Goal: Task Accomplishment & Management: Manage account settings

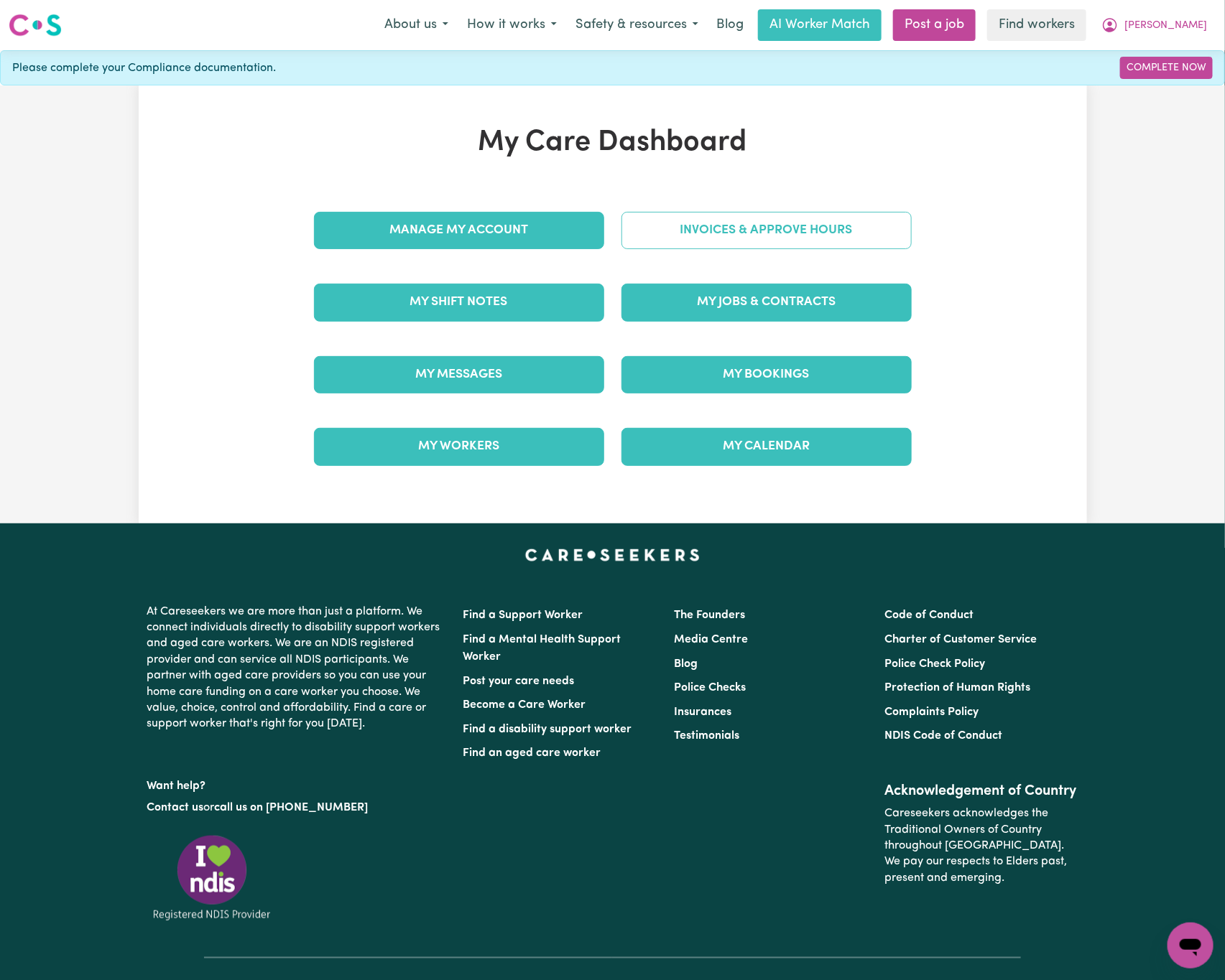
click at [770, 231] on link "Invoices & Approve Hours" at bounding box center [767, 231] width 290 height 37
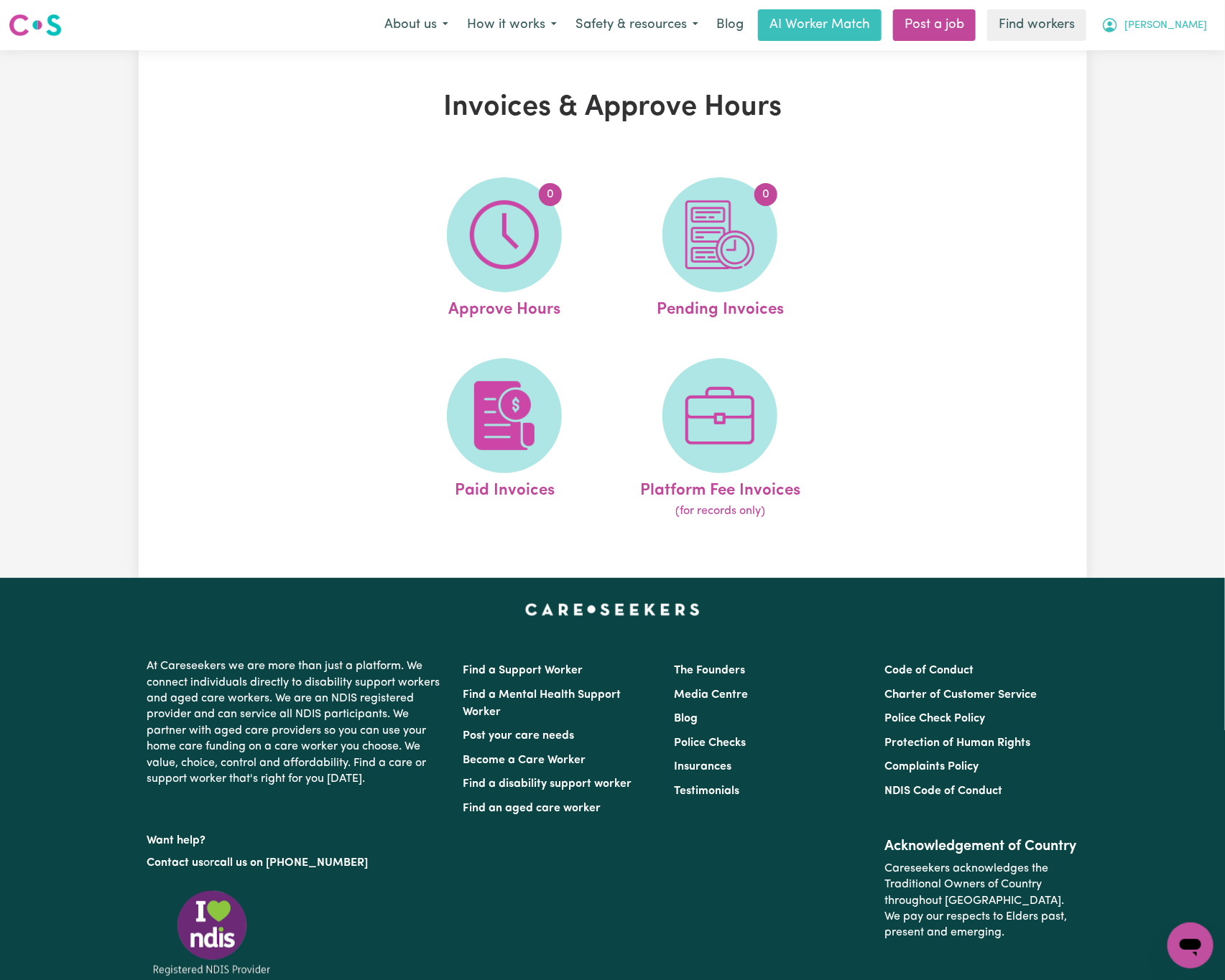
click at [1194, 30] on span "[PERSON_NAME]" at bounding box center [1165, 25] width 82 height 16
click at [1198, 78] on link "Logout" at bounding box center [1159, 82] width 114 height 27
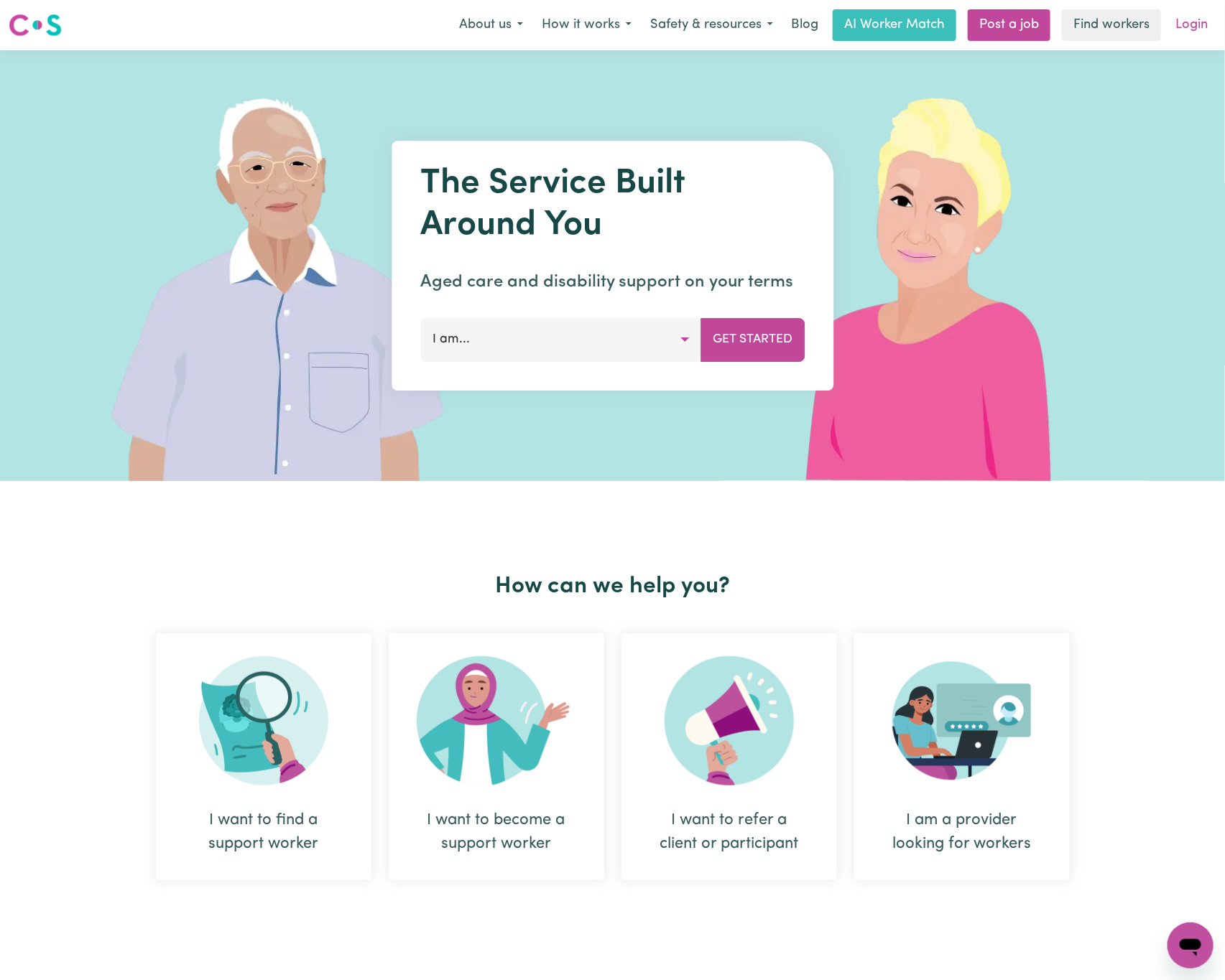
click at [1191, 26] on link "Login" at bounding box center [1191, 25] width 49 height 32
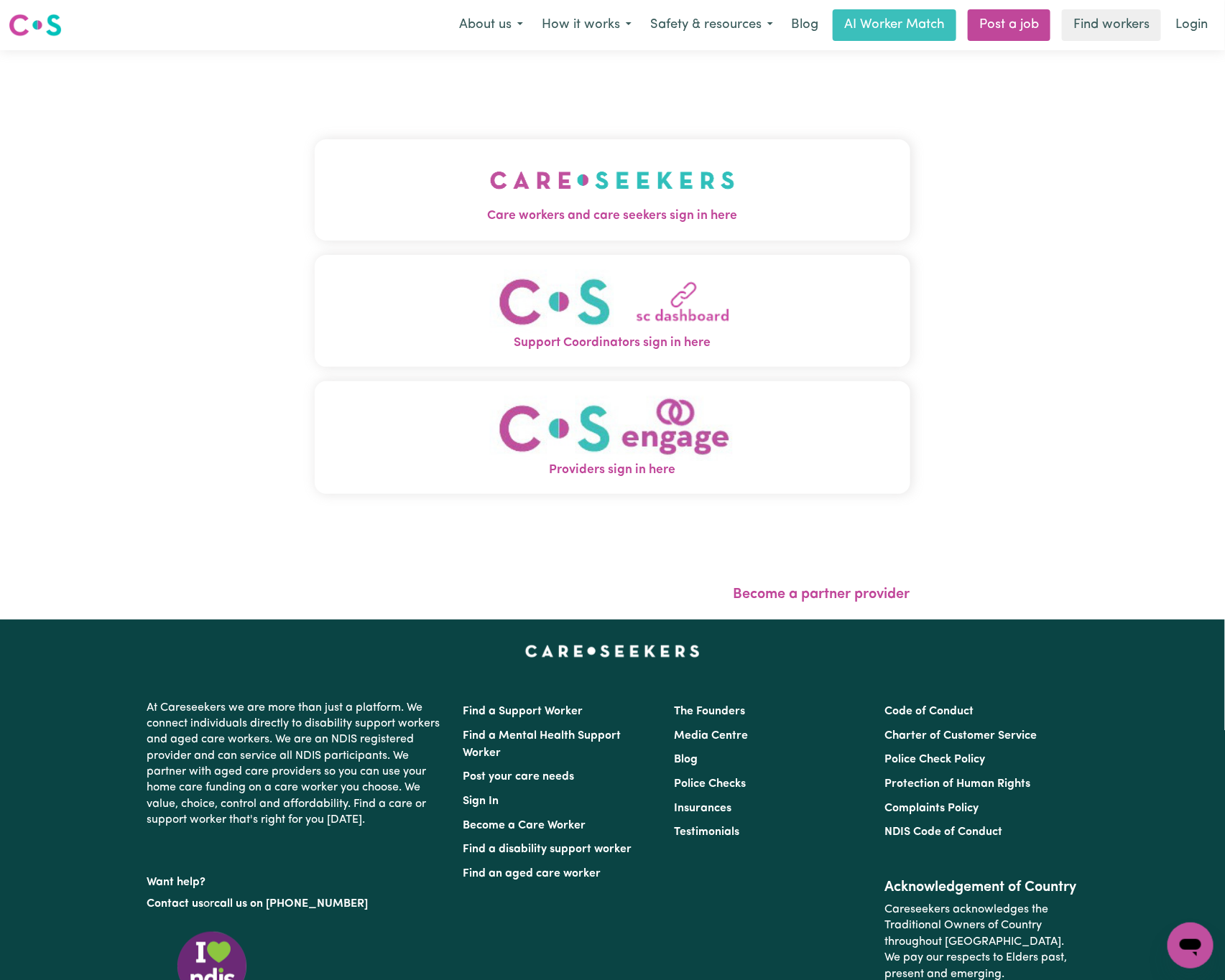
drag, startPoint x: 517, startPoint y: 207, endPoint x: 502, endPoint y: 235, distance: 31.8
click at [517, 210] on span "Care workers and care seekers sign in here" at bounding box center [612, 217] width 596 height 19
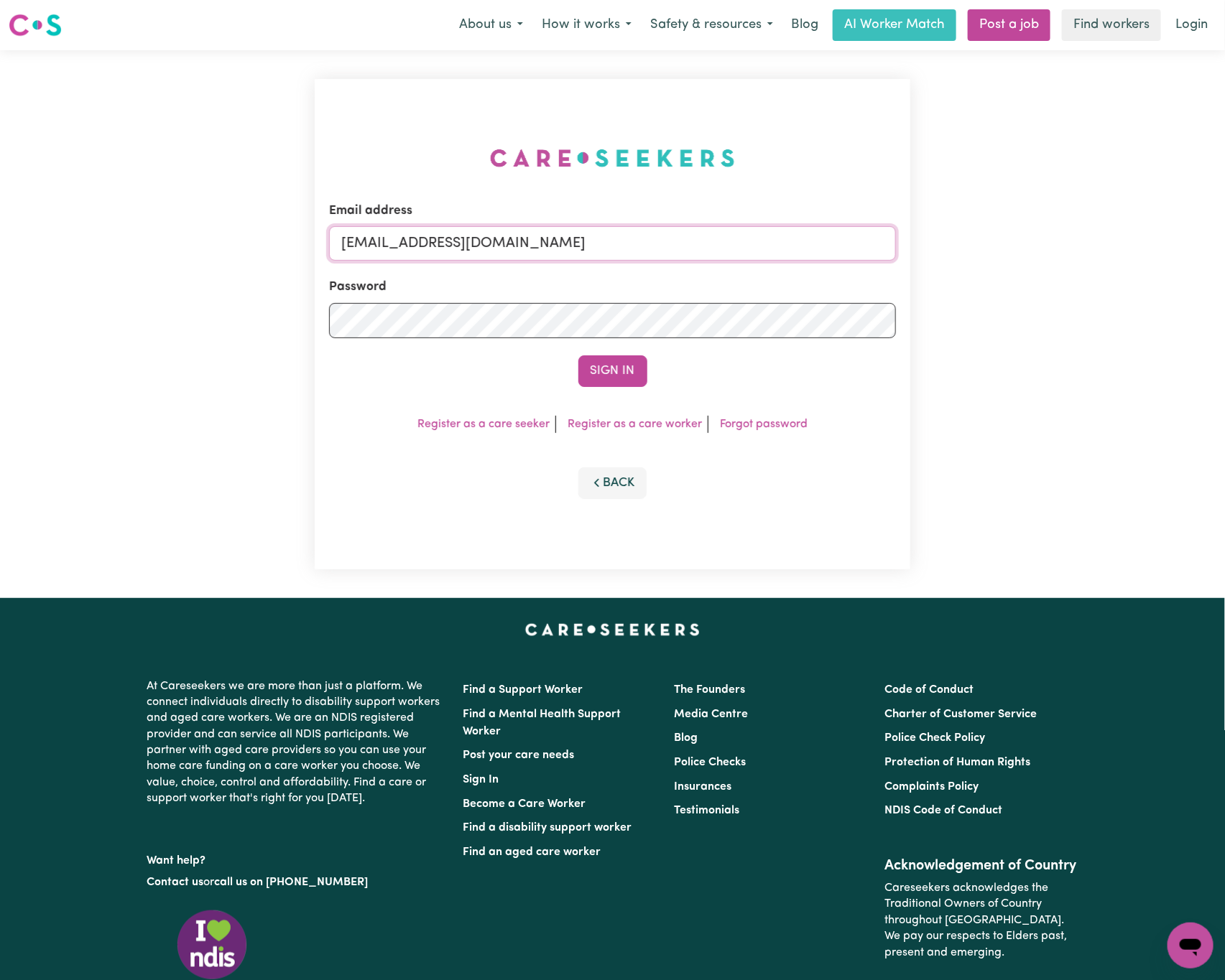
drag, startPoint x: 421, startPoint y: 244, endPoint x: 1201, endPoint y: 229, distance: 780.1
click at [1201, 229] on div "Email address [EMAIL_ADDRESS][DOMAIN_NAME] Password Sign In Register as a care …" at bounding box center [612, 324] width 1225 height 548
paste input "[EMAIL_ADDRESS][DOMAIN_NAME]"
type input "superuser~[EMAIL_ADDRESS][DOMAIN_NAME]"
click at [578, 356] on button "Sign In" at bounding box center [612, 371] width 69 height 32
